Goal: Transaction & Acquisition: Subscribe to service/newsletter

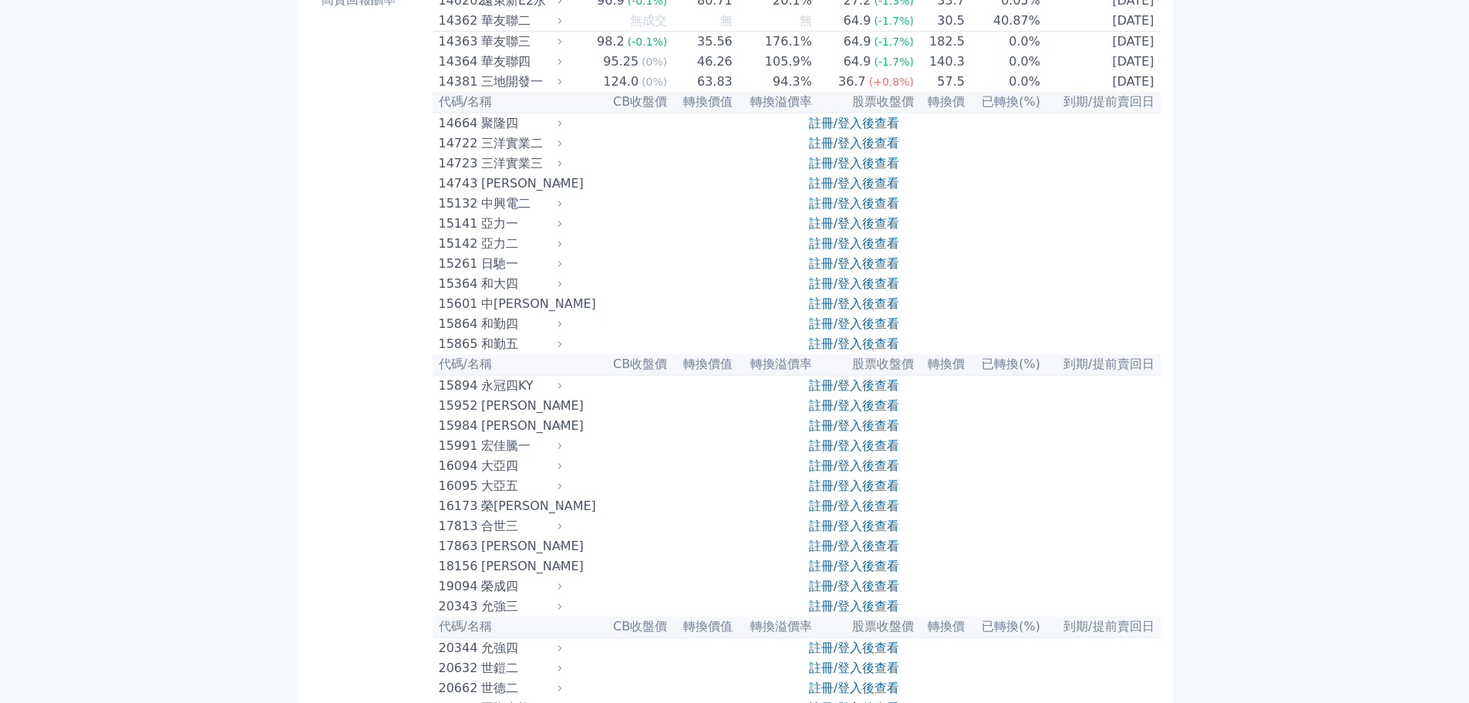
scroll to position [540, 0]
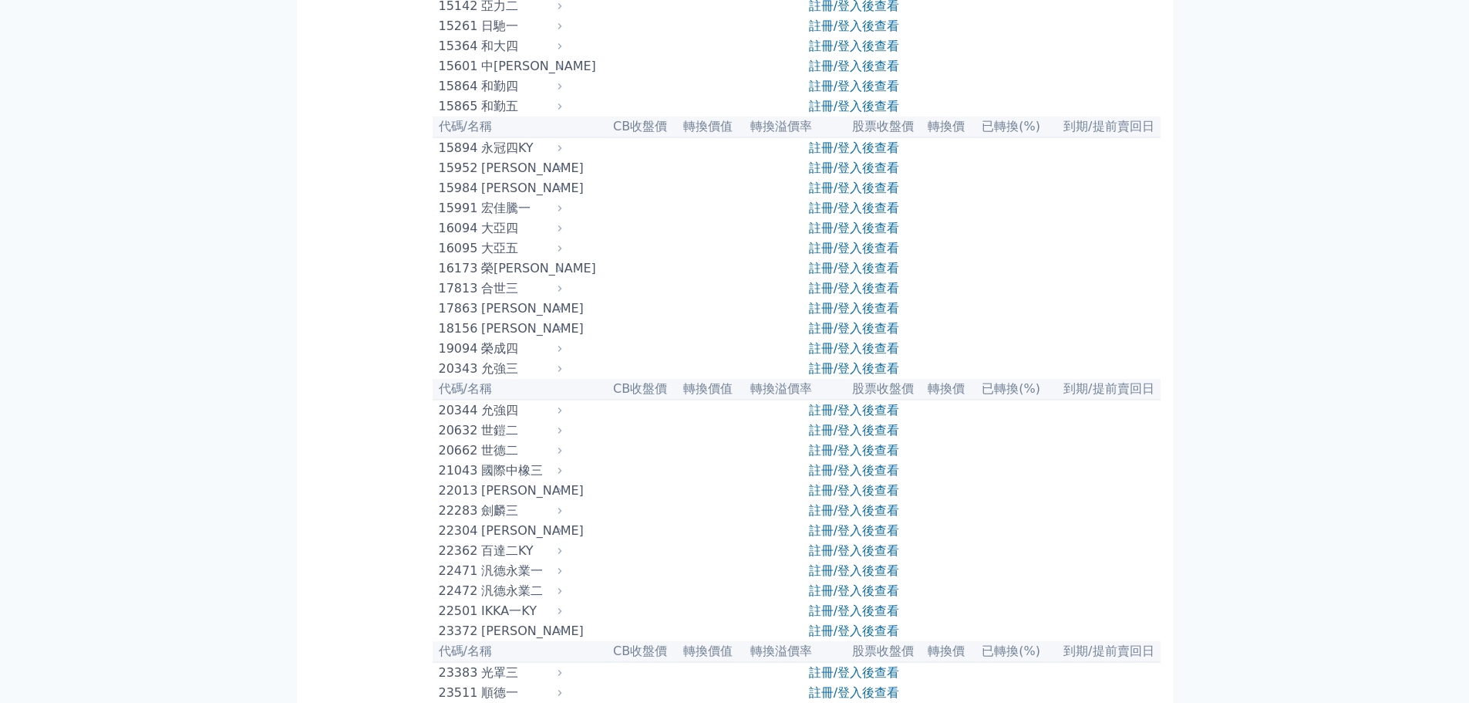
click at [859, 497] on link "註冊/登入後查看" at bounding box center [854, 490] width 90 height 15
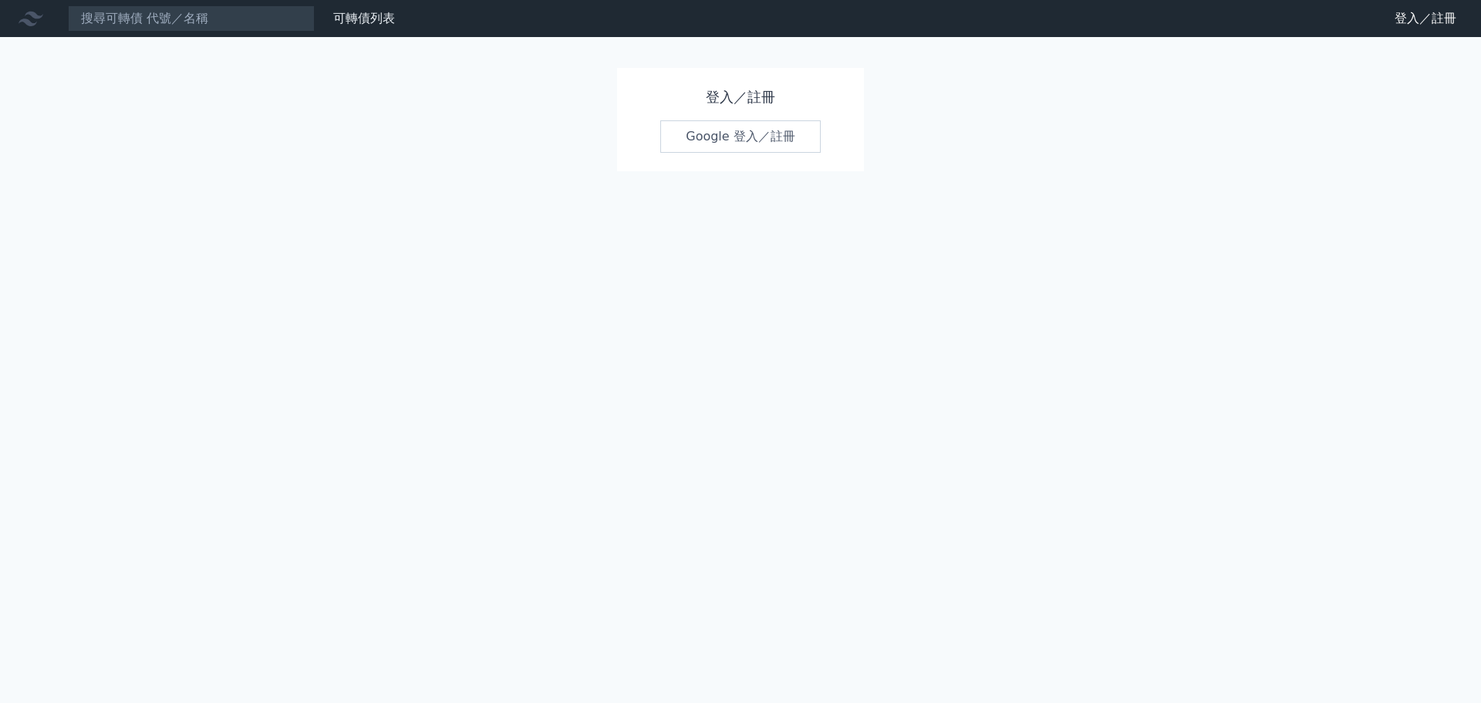
click at [722, 140] on link "Google 登入／註冊" at bounding box center [740, 136] width 160 height 32
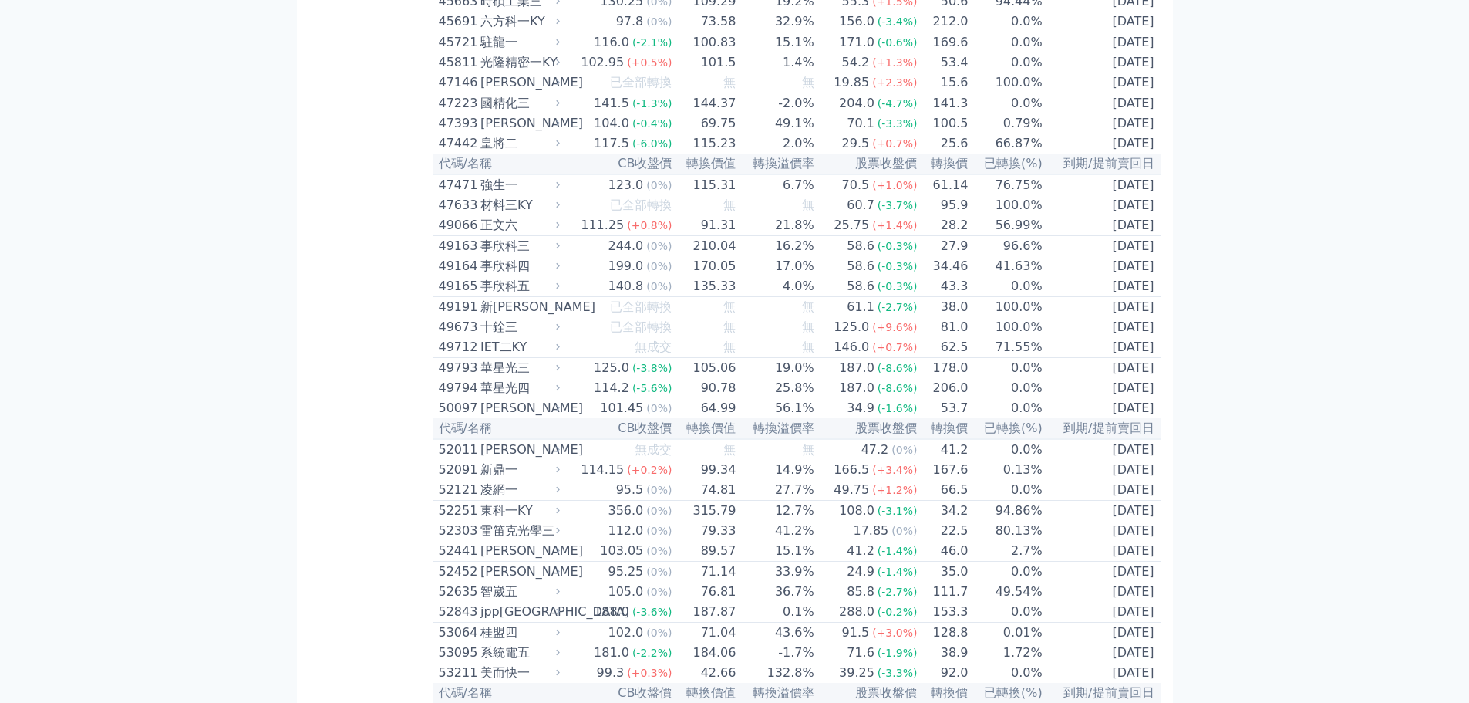
scroll to position [4396, 0]
